Goal: Task Accomplishment & Management: Use online tool/utility

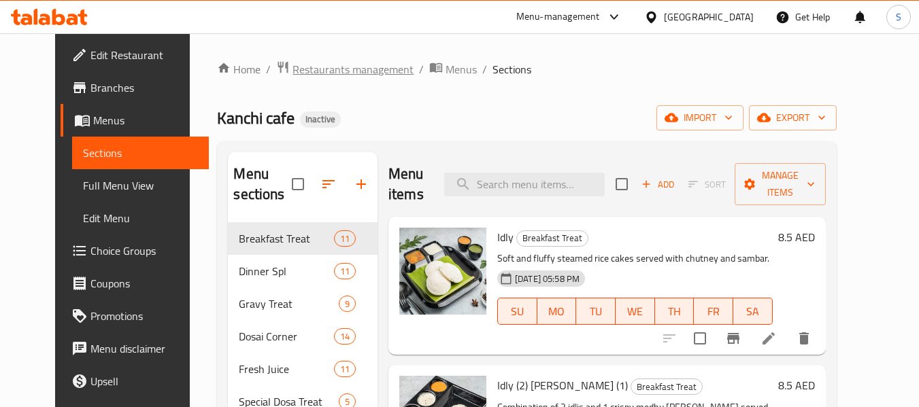
click at [354, 63] on span "Restaurants management" at bounding box center [352, 69] width 121 height 16
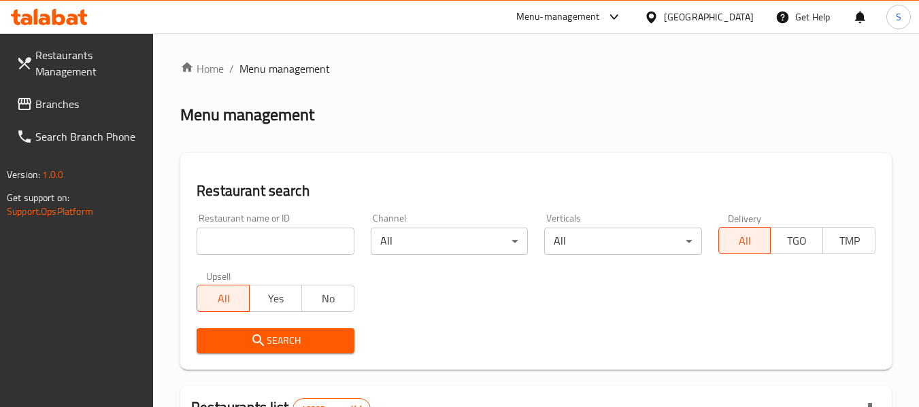
click at [742, 122] on div "Menu management" at bounding box center [535, 115] width 711 height 22
click at [70, 104] on span "Branches" at bounding box center [88, 104] width 107 height 16
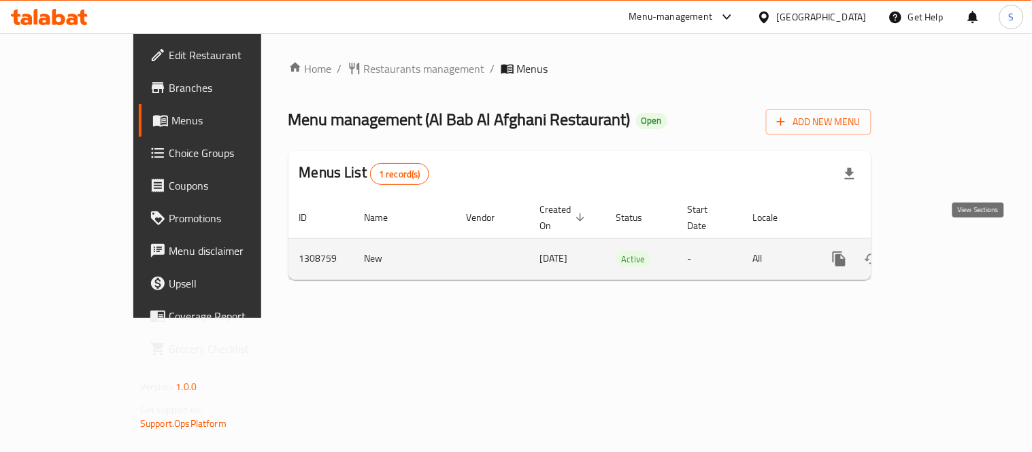
click at [945, 251] on icon "enhanced table" at bounding box center [937, 259] width 16 height 16
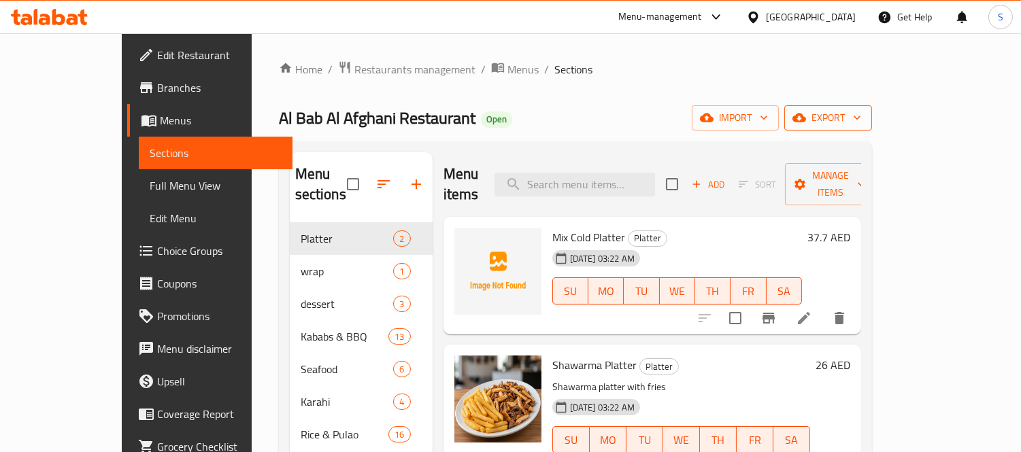
click at [861, 118] on span "export" at bounding box center [828, 117] width 66 height 17
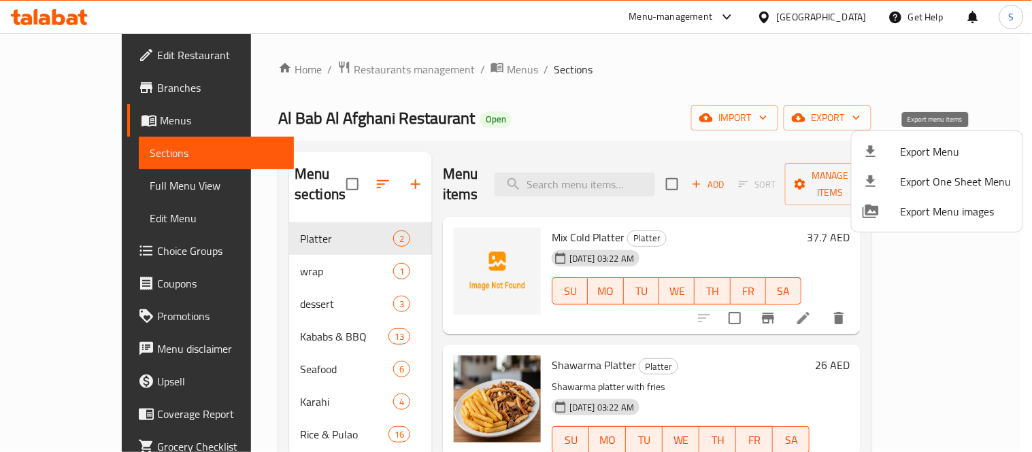
click at [911, 146] on span "Export Menu" at bounding box center [955, 152] width 111 height 16
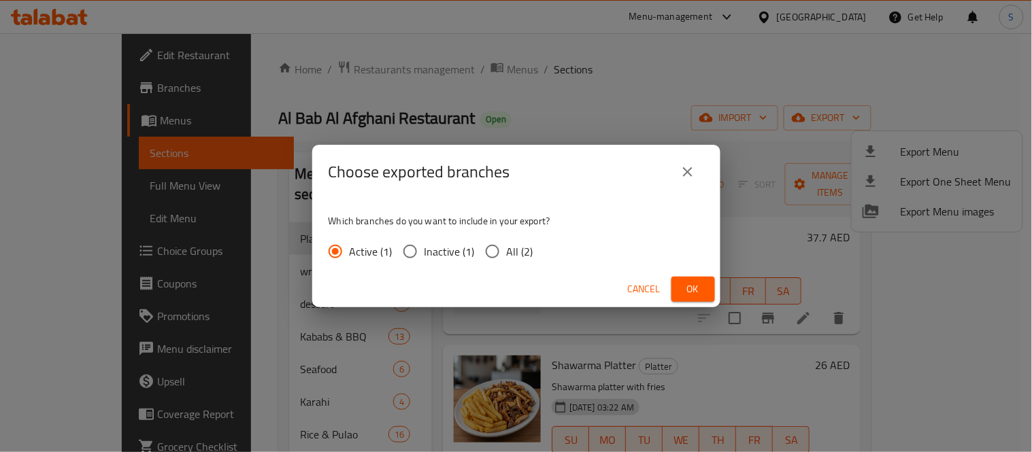
click at [491, 241] on input "All (2)" at bounding box center [492, 251] width 29 height 29
radio input "true"
click at [705, 289] on button "Ok" at bounding box center [693, 289] width 44 height 25
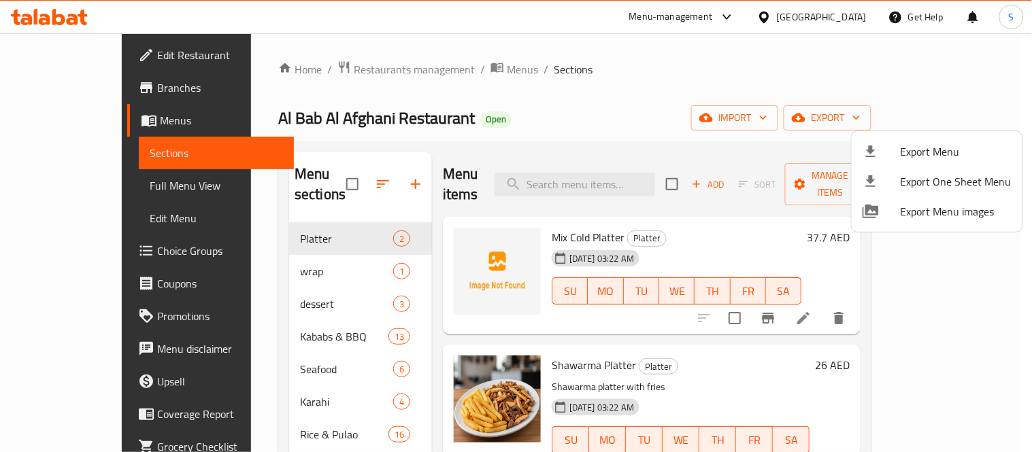
click at [824, 12] on div at bounding box center [516, 226] width 1032 height 452
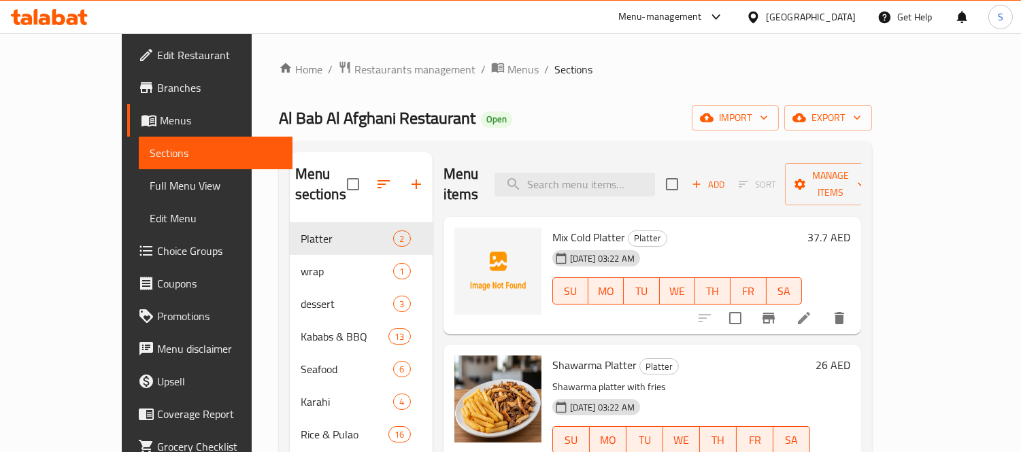
click at [817, 16] on div "[GEOGRAPHIC_DATA]" at bounding box center [811, 17] width 90 height 15
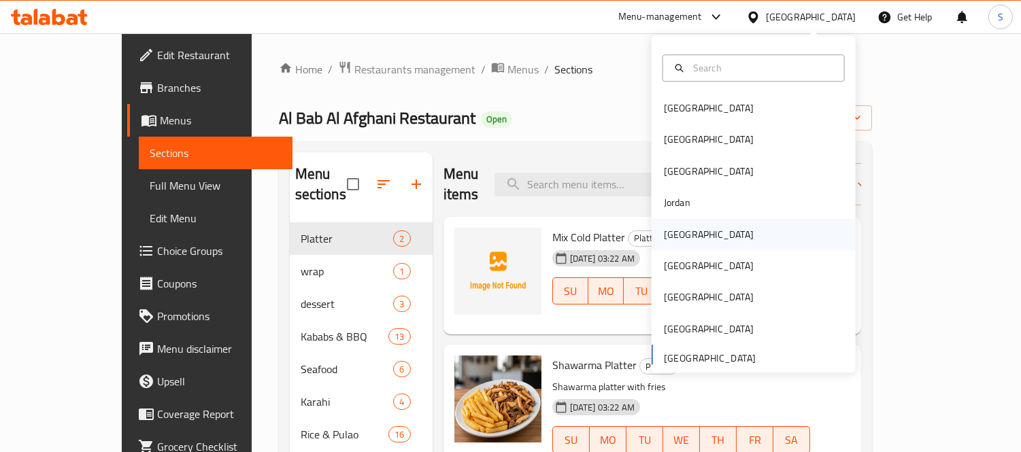
click at [679, 238] on div "[GEOGRAPHIC_DATA]" at bounding box center [709, 234] width 90 height 15
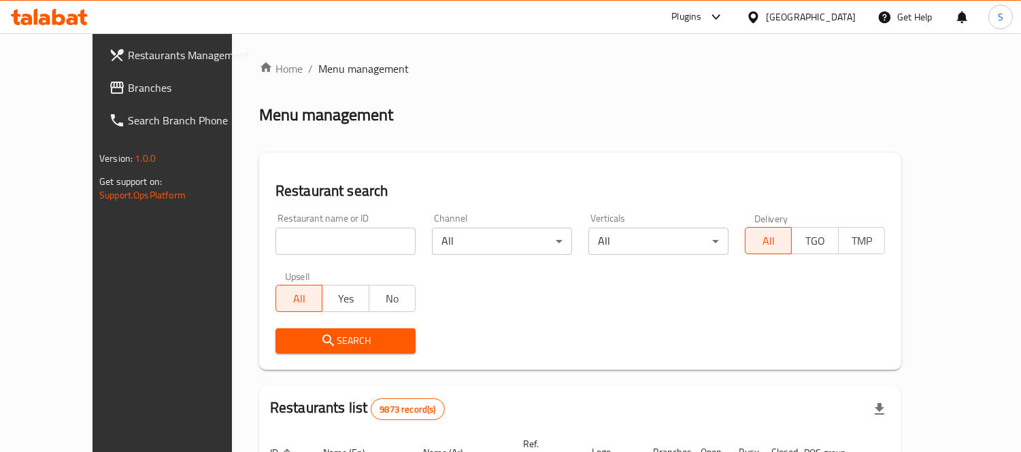
click at [128, 87] on span "Branches" at bounding box center [190, 88] width 124 height 16
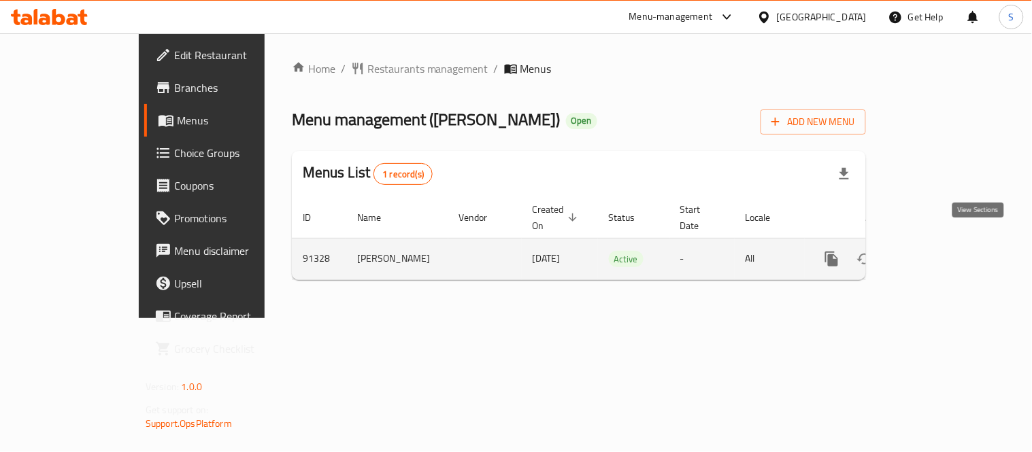
click at [946, 243] on link "enhanced table" at bounding box center [929, 259] width 33 height 33
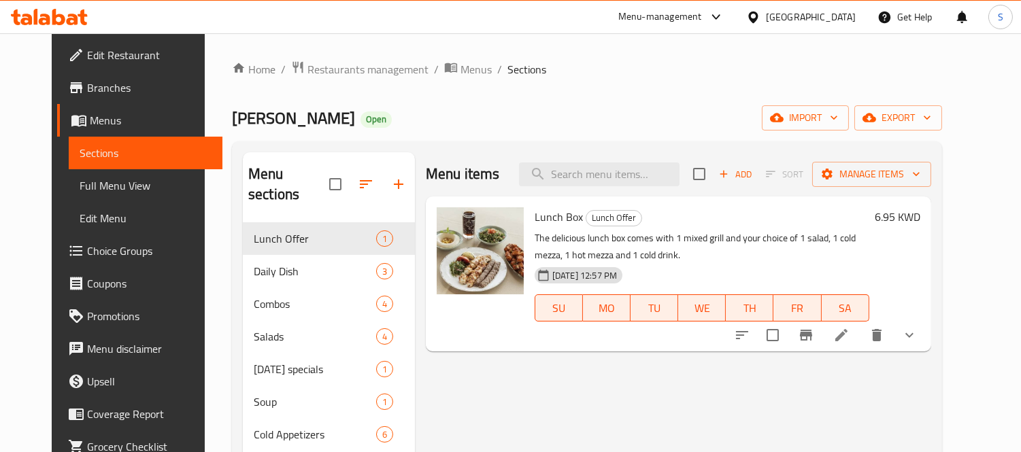
click at [942, 132] on div "Home / Restaurants management / Menus / Sections Ahwet Zeitouna Open import exp…" at bounding box center [587, 362] width 710 height 603
click at [931, 125] on span "export" at bounding box center [898, 117] width 66 height 17
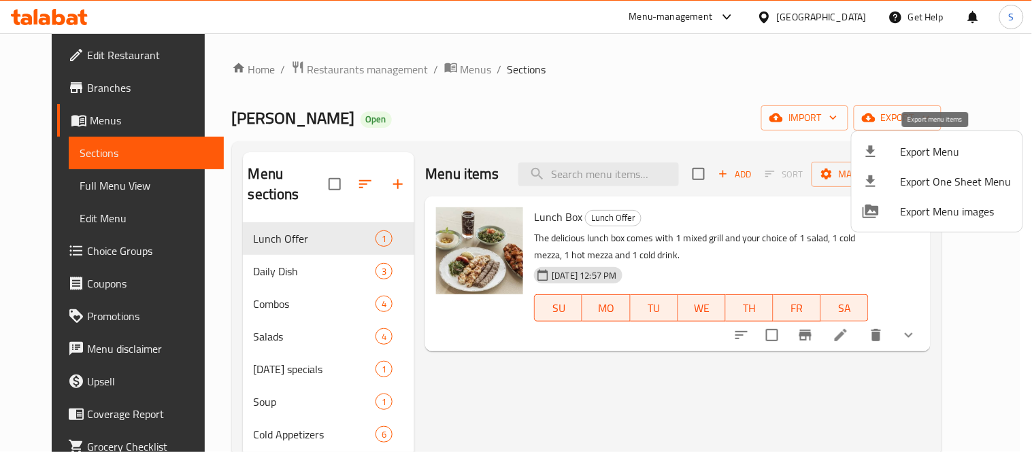
click at [917, 137] on li "Export Menu" at bounding box center [937, 152] width 171 height 30
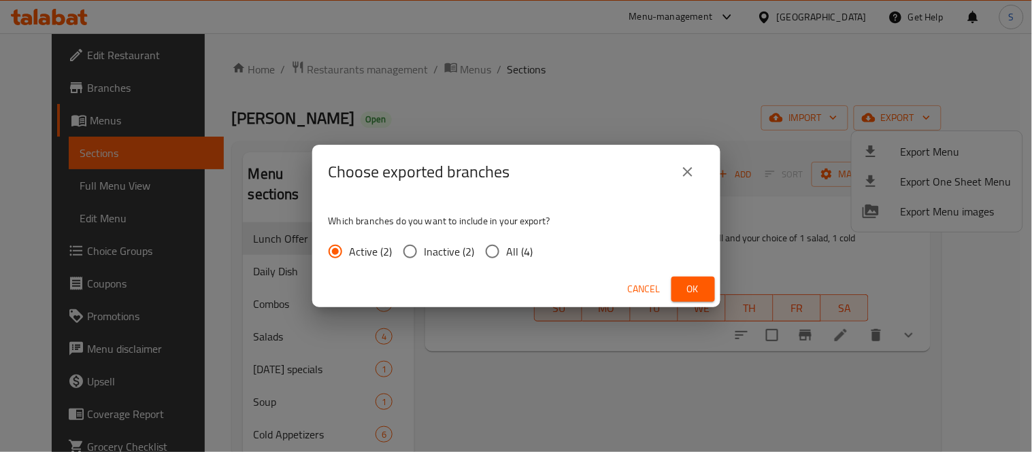
click at [488, 246] on input "All (4)" at bounding box center [492, 251] width 29 height 29
radio input "true"
click at [686, 283] on span "Ok" at bounding box center [693, 289] width 22 height 17
